Goal: Find specific page/section: Find specific page/section

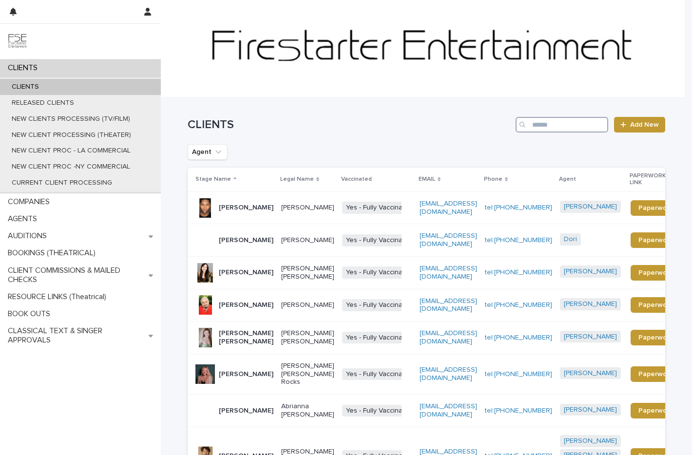
click at [540, 124] on input "Search" at bounding box center [562, 125] width 93 height 16
type input "**********"
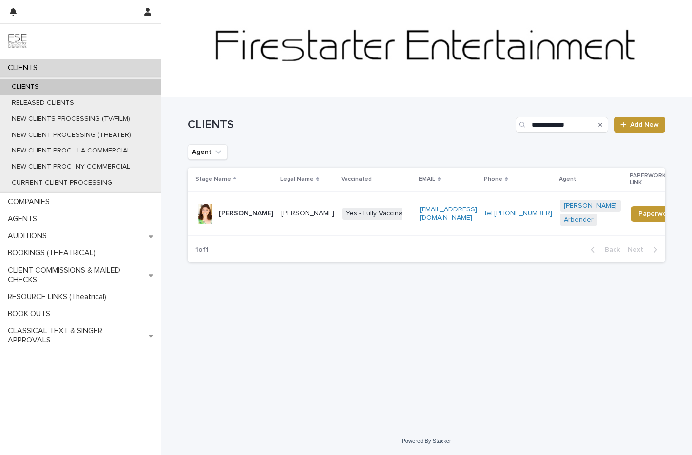
click at [240, 210] on p "[PERSON_NAME]" at bounding box center [246, 214] width 55 height 8
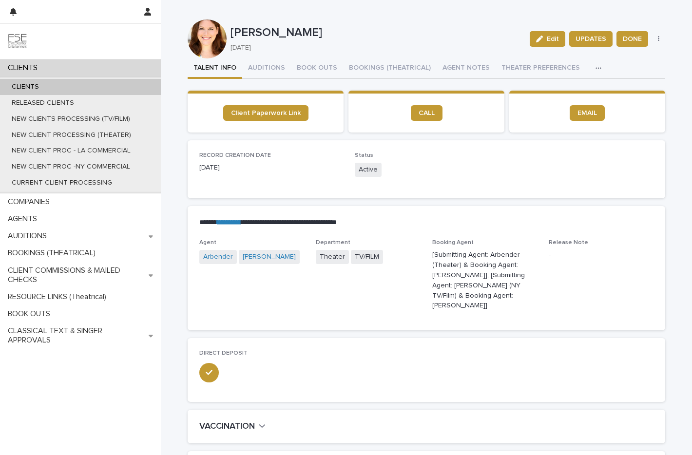
click at [496, 250] on p "[Submitting Agent: Arbender (Theater) & Booking Agent: [PERSON_NAME]], [Submitt…" at bounding box center [484, 280] width 105 height 61
